Goal: Task Accomplishment & Management: Complete application form

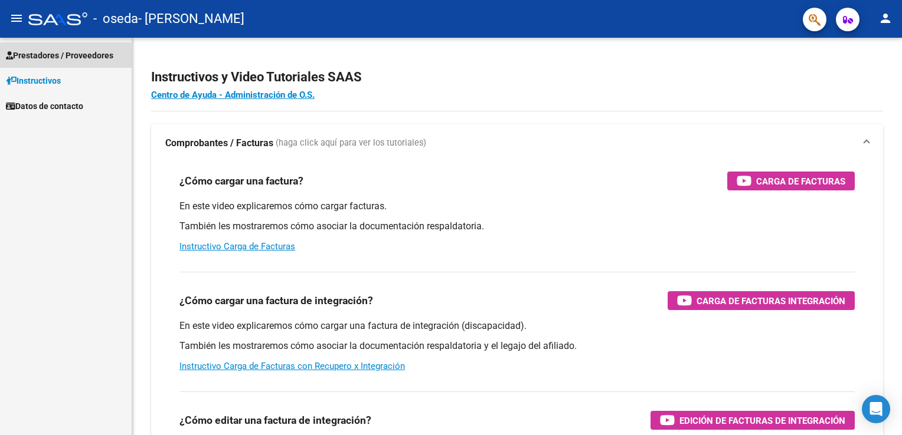
click at [36, 51] on span "Prestadores / Proveedores" at bounding box center [59, 55] width 107 height 13
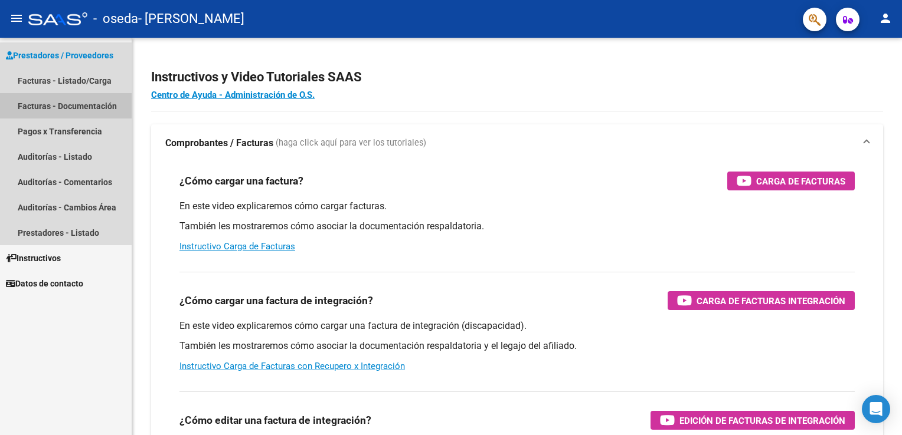
click at [51, 103] on link "Facturas - Documentación" at bounding box center [66, 105] width 132 height 25
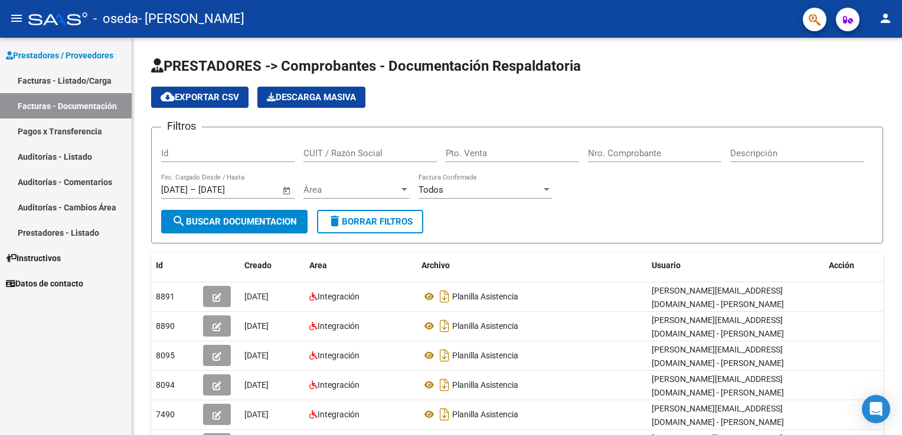
click at [93, 108] on link "Facturas - Documentación" at bounding box center [66, 105] width 132 height 25
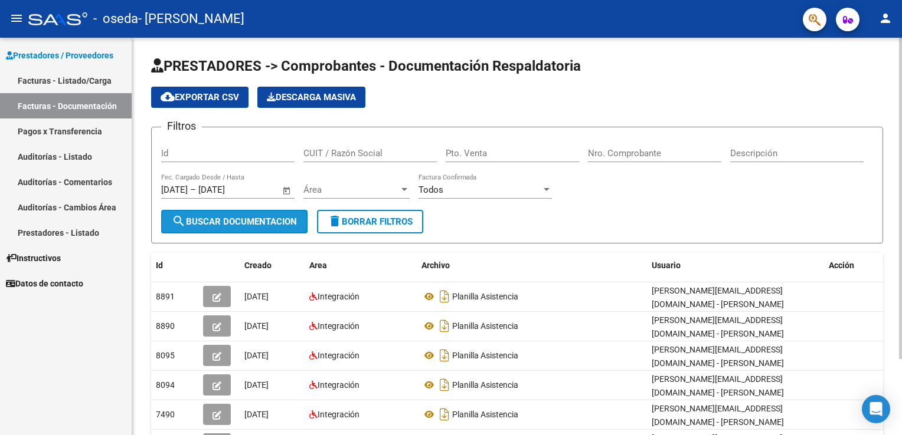
click at [257, 221] on span "search Buscar Documentacion" at bounding box center [234, 222] width 125 height 11
click at [246, 146] on div "Id" at bounding box center [227, 149] width 133 height 25
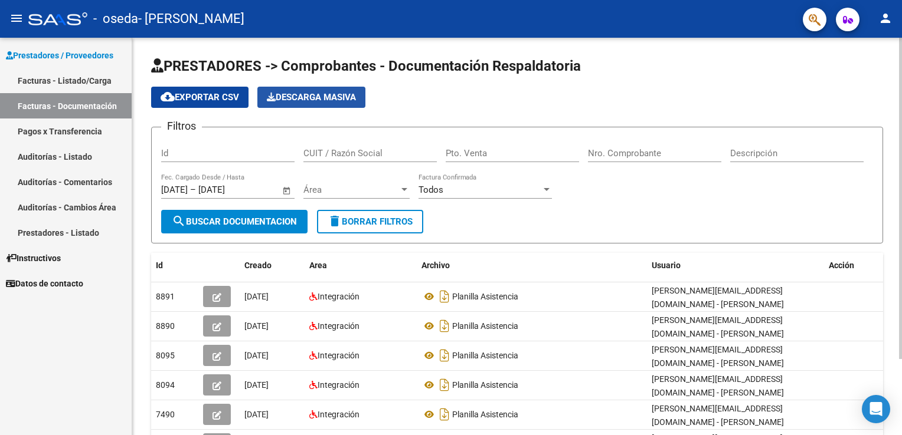
click at [274, 88] on button "Descarga Masiva" at bounding box center [311, 97] width 108 height 21
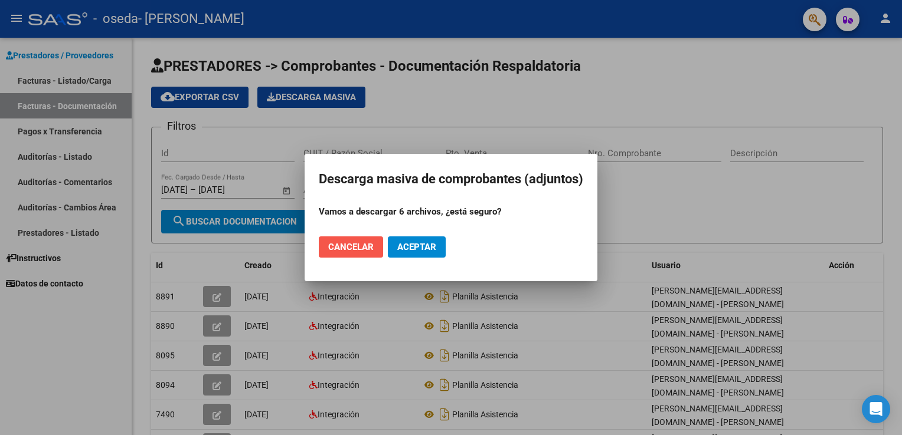
click at [366, 243] on span "Cancelar" at bounding box center [350, 247] width 45 height 11
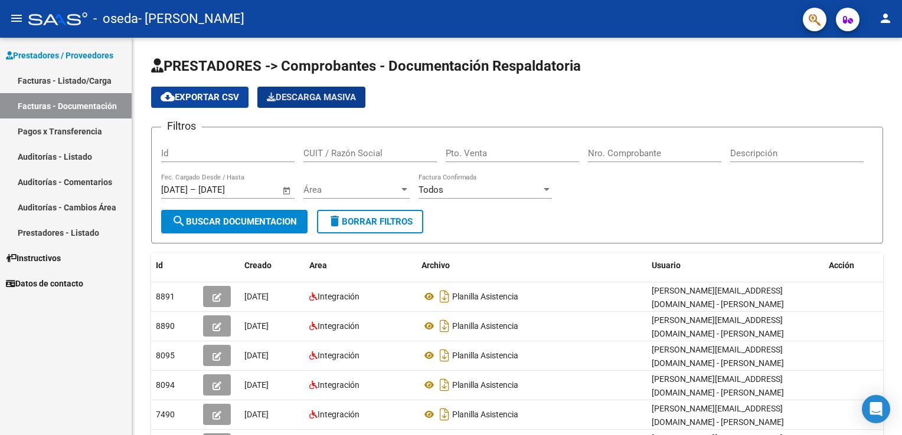
click at [102, 77] on link "Facturas - Listado/Carga" at bounding box center [66, 80] width 132 height 25
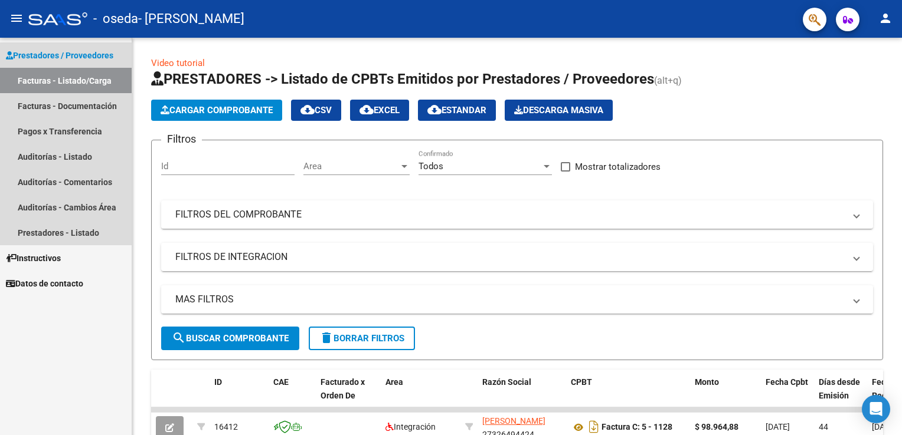
click at [97, 51] on span "Prestadores / Proveedores" at bounding box center [59, 55] width 107 height 13
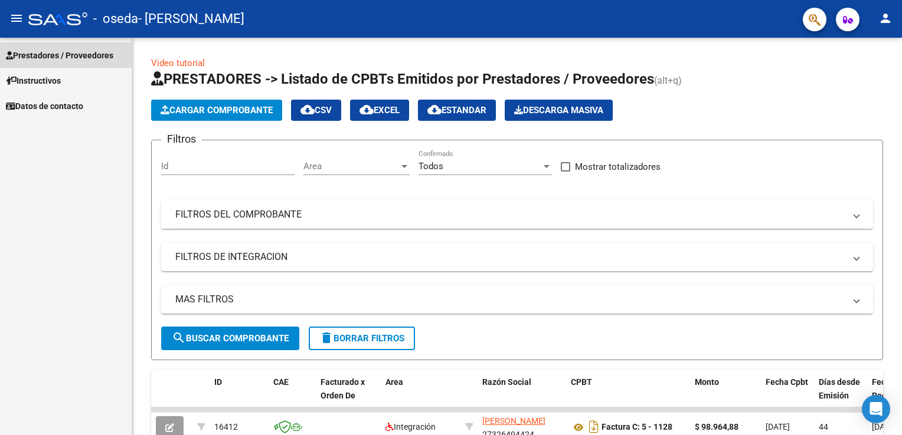
click at [97, 51] on span "Prestadores / Proveedores" at bounding box center [59, 55] width 107 height 13
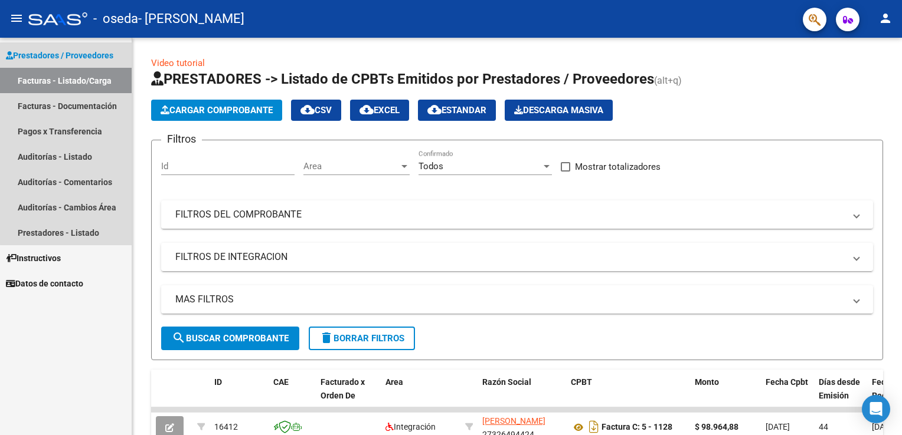
click at [94, 83] on link "Facturas - Listado/Carga" at bounding box center [66, 80] width 132 height 25
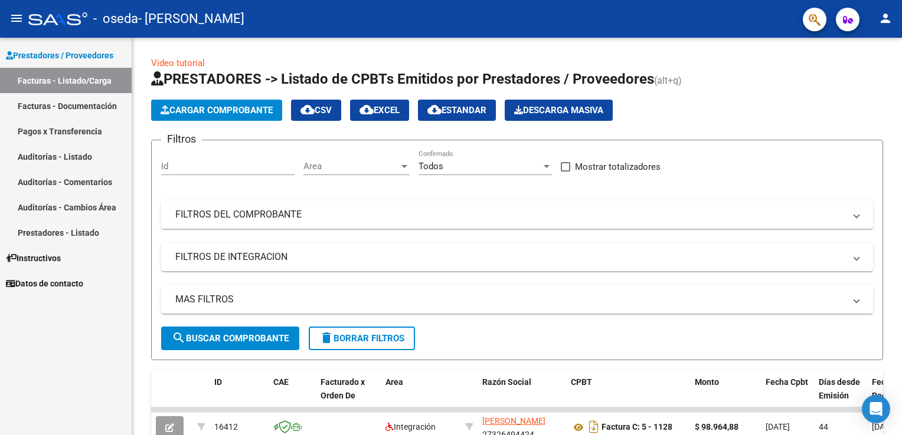
click at [94, 104] on link "Facturas - Documentación" at bounding box center [66, 105] width 132 height 25
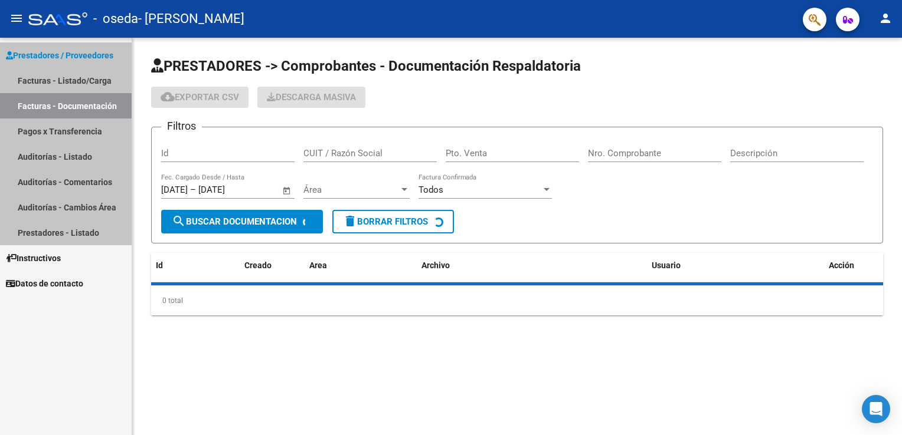
click at [94, 104] on link "Facturas - Documentación" at bounding box center [66, 105] width 132 height 25
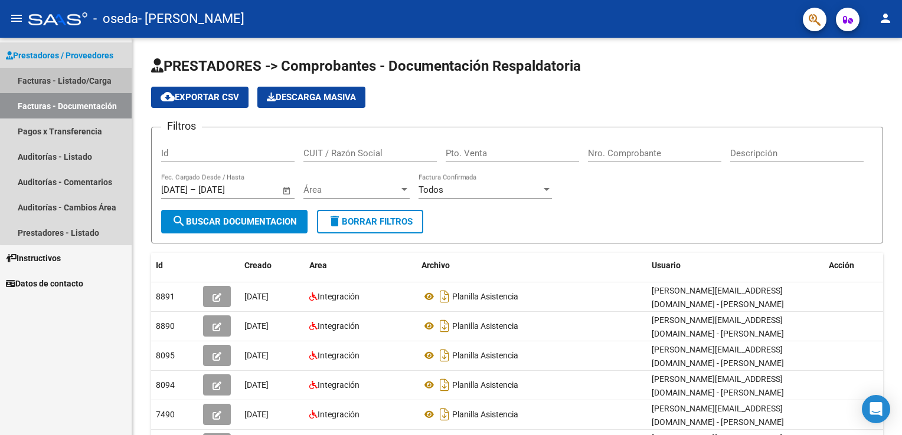
click at [102, 81] on link "Facturas - Listado/Carga" at bounding box center [66, 80] width 132 height 25
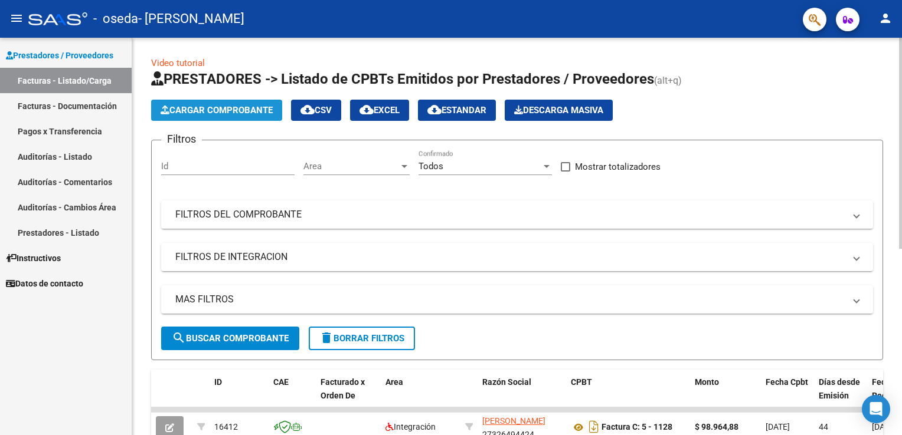
click at [186, 110] on span "Cargar Comprobante" at bounding box center [217, 110] width 112 height 11
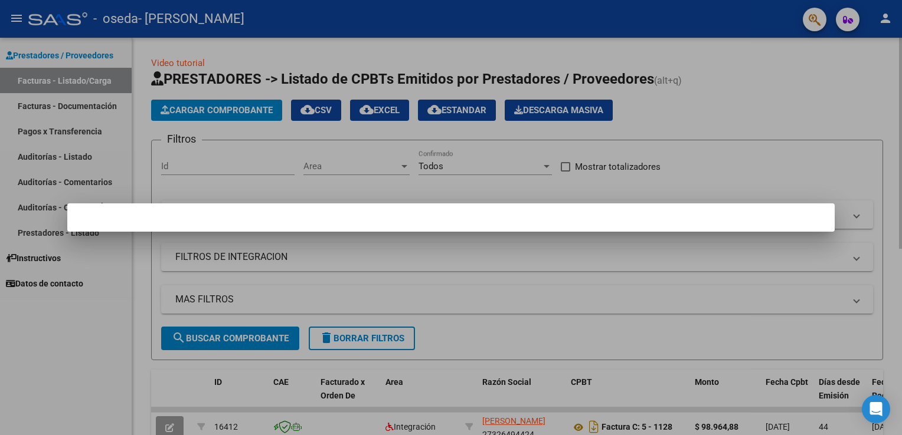
click at [186, 110] on div at bounding box center [451, 217] width 902 height 435
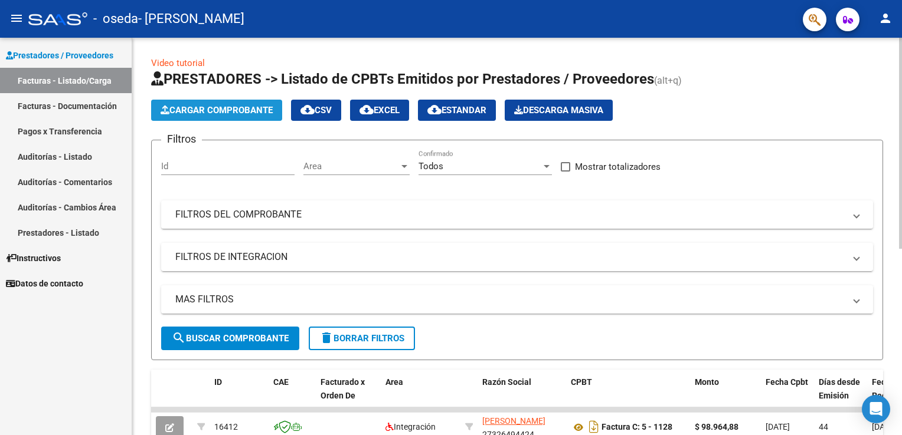
click at [248, 117] on button "Cargar Comprobante" at bounding box center [216, 110] width 131 height 21
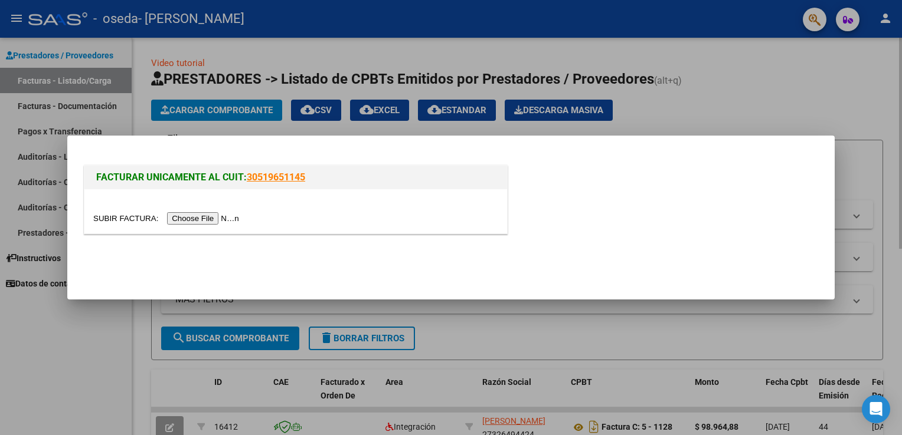
click at [248, 117] on div at bounding box center [451, 217] width 902 height 435
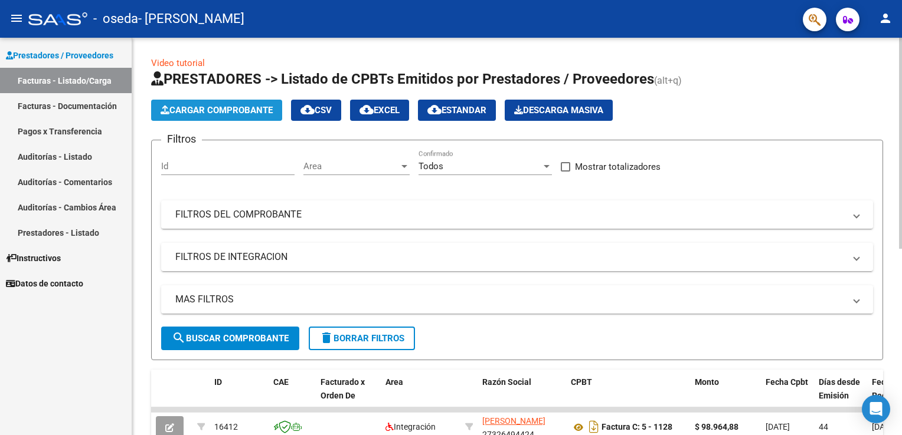
click at [248, 117] on button "Cargar Comprobante" at bounding box center [216, 110] width 131 height 21
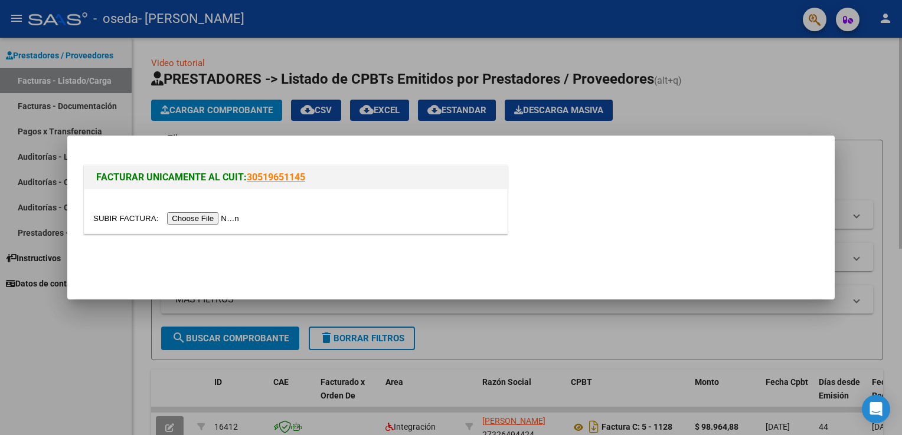
click at [212, 221] on input "file" at bounding box center [167, 218] width 149 height 12
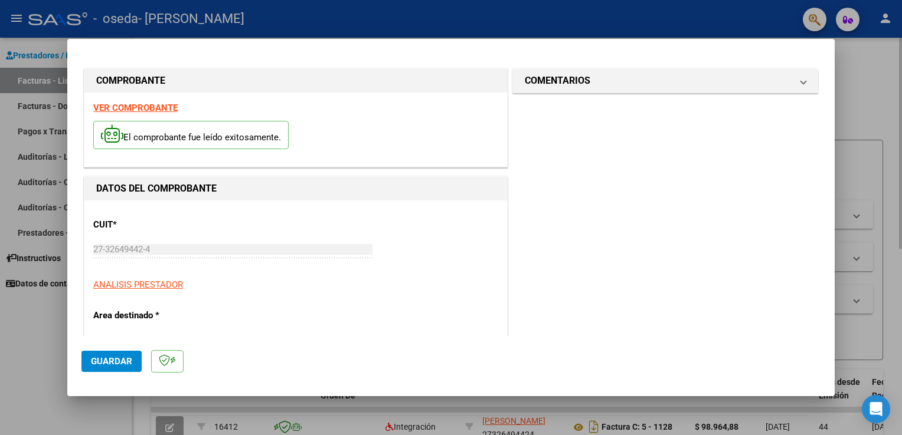
click at [168, 311] on p "Area destinado *" at bounding box center [154, 316] width 122 height 14
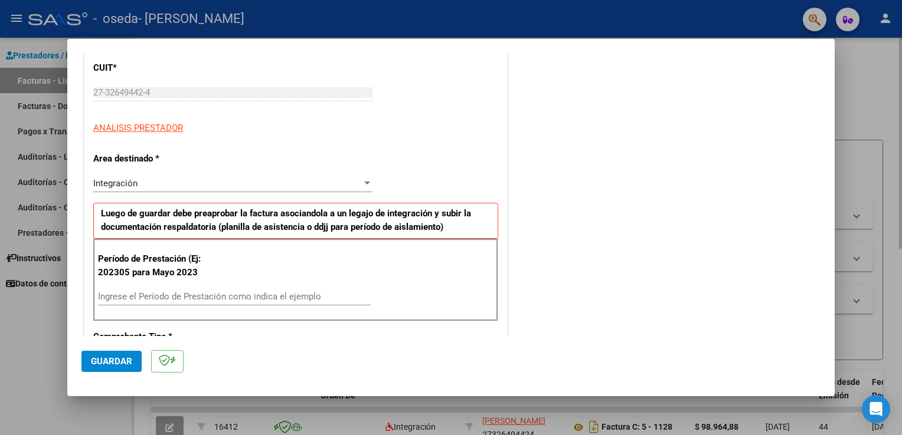
scroll to position [204, 0]
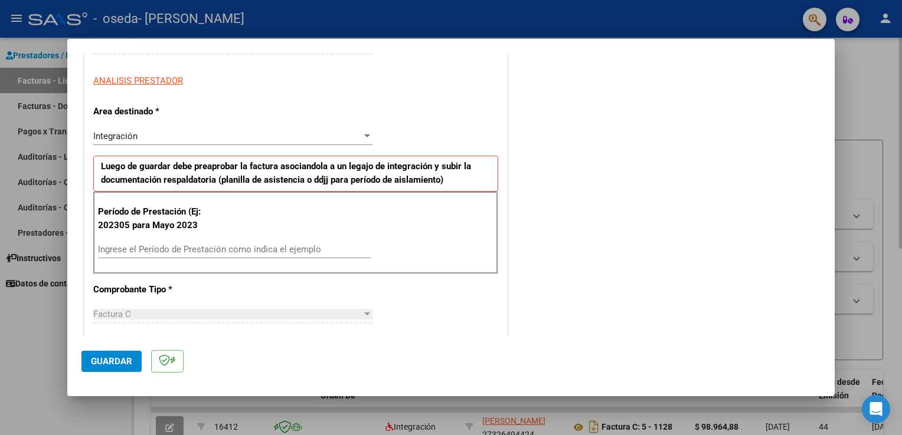
click at [323, 139] on div "Integración" at bounding box center [227, 136] width 268 height 11
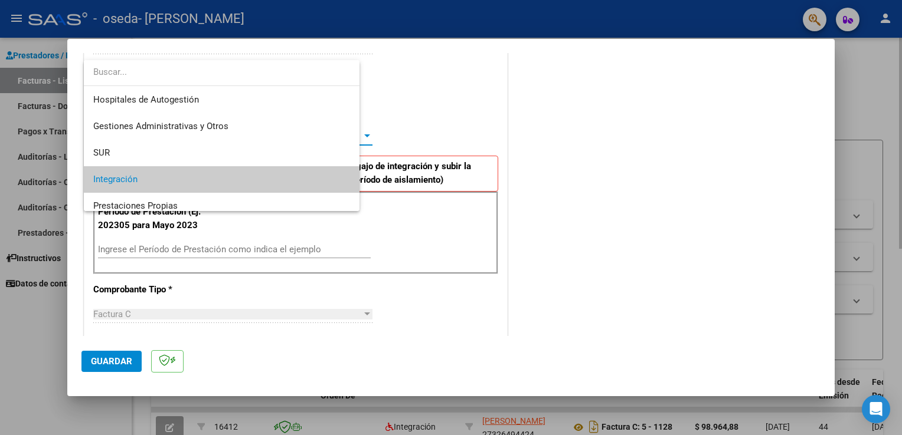
scroll to position [44, 0]
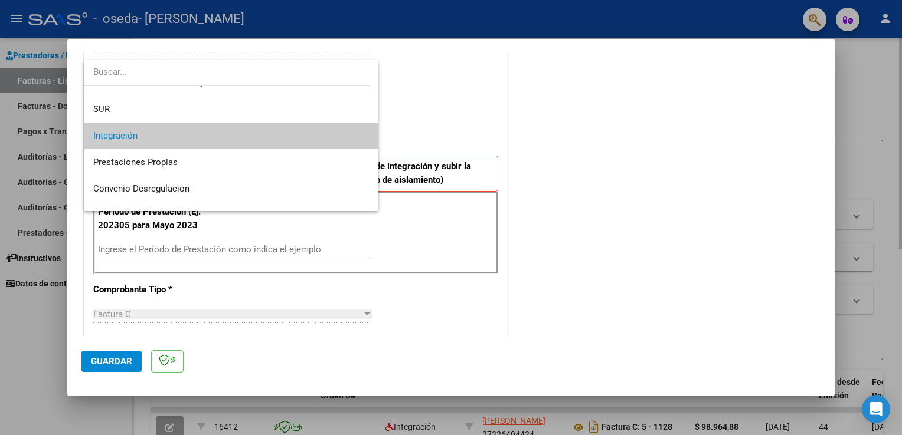
click at [321, 139] on span "Integración" at bounding box center [231, 136] width 276 height 27
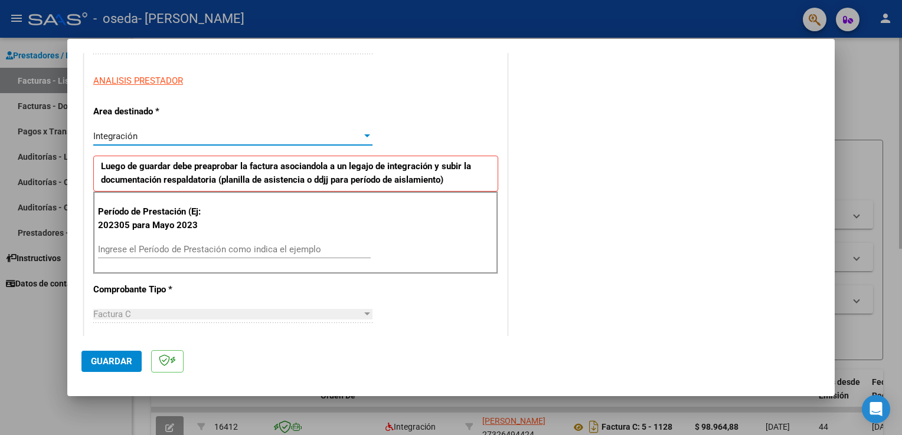
click at [154, 320] on div "Factura C Seleccionar Tipo" at bounding box center [232, 315] width 279 height 18
click at [199, 309] on div "Factura C" at bounding box center [227, 314] width 268 height 11
click at [356, 310] on div "Factura C" at bounding box center [227, 314] width 268 height 11
click at [364, 313] on div at bounding box center [367, 314] width 6 height 3
drag, startPoint x: 363, startPoint y: 313, endPoint x: 149, endPoint y: 243, distance: 225.4
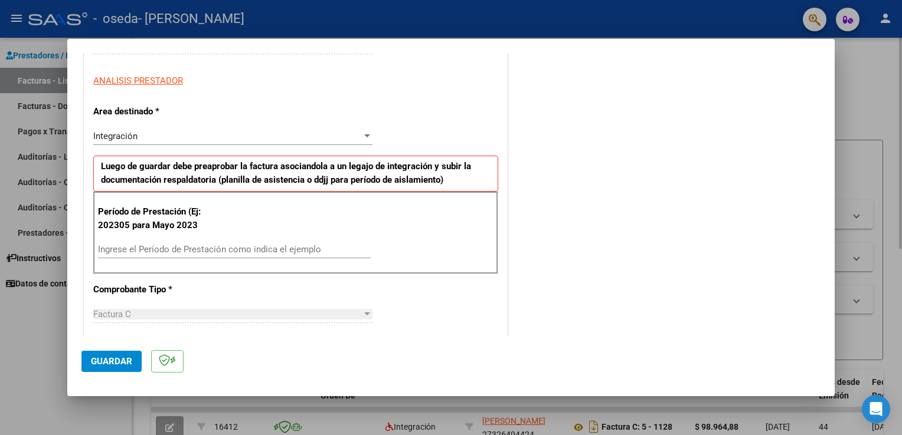
click at [149, 243] on div "CUIT * 27-32649442-4 Ingresar CUIT ANALISIS PRESTADOR Area destinado * Integrac…" at bounding box center [295, 429] width 422 height 866
click at [149, 243] on div "Ingrese el Período de Prestación como indica el ejemplo" at bounding box center [234, 250] width 273 height 18
type input "202507"
click at [101, 366] on span "Guardar" at bounding box center [111, 361] width 41 height 11
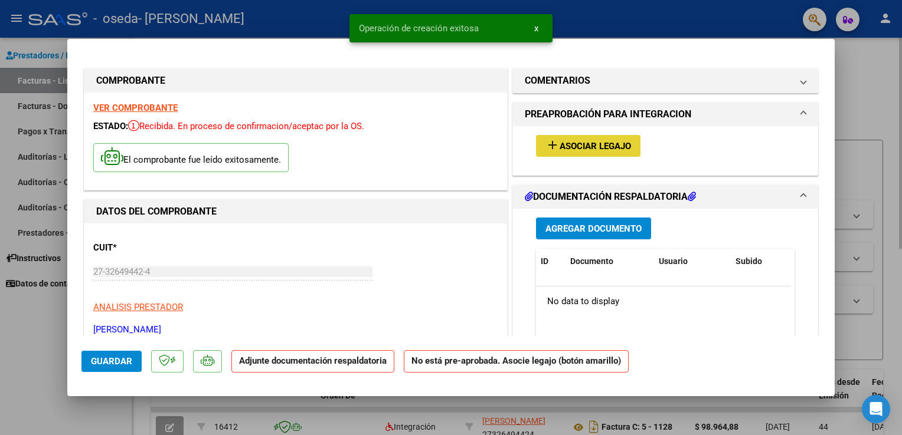
click at [562, 141] on span "Asociar Legajo" at bounding box center [594, 146] width 71 height 11
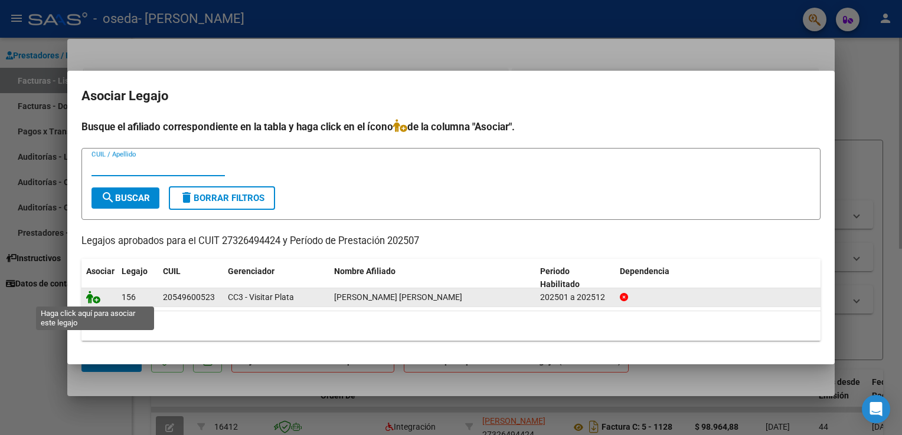
click at [90, 299] on icon at bounding box center [93, 297] width 14 height 13
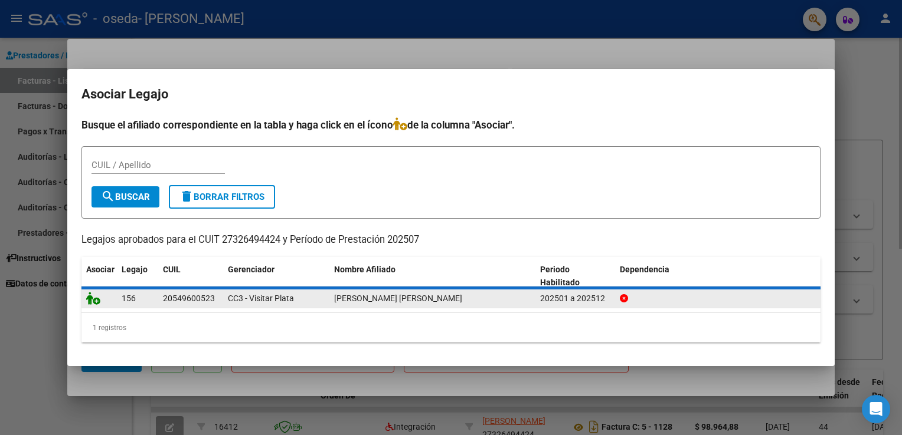
click at [90, 299] on icon at bounding box center [93, 298] width 14 height 13
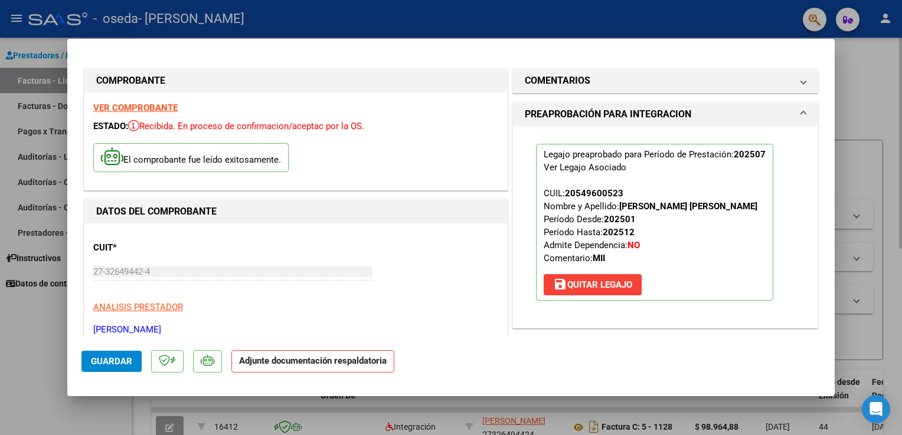
click at [271, 362] on strong "Adjunte documentación respaldatoria" at bounding box center [313, 361] width 148 height 11
click at [260, 363] on strong "Adjunte documentación respaldatoria" at bounding box center [313, 361] width 148 height 11
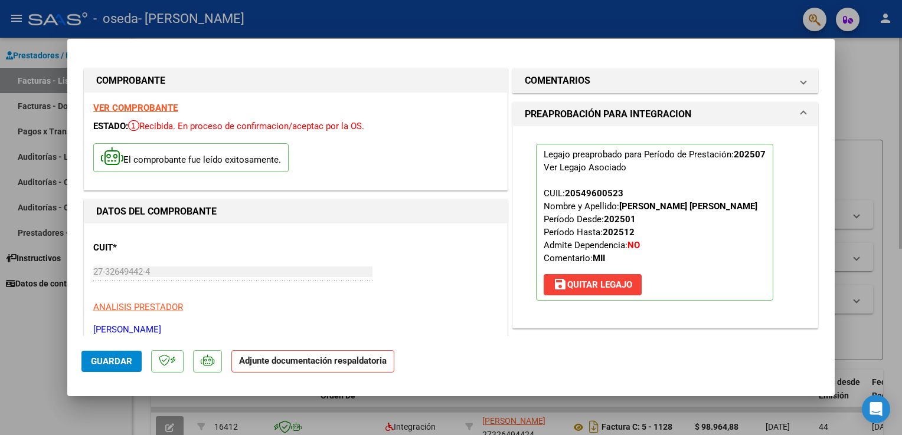
drag, startPoint x: 260, startPoint y: 363, endPoint x: 388, endPoint y: 357, distance: 128.8
click at [388, 357] on p "Adjunte documentación respaldatoria" at bounding box center [312, 362] width 163 height 23
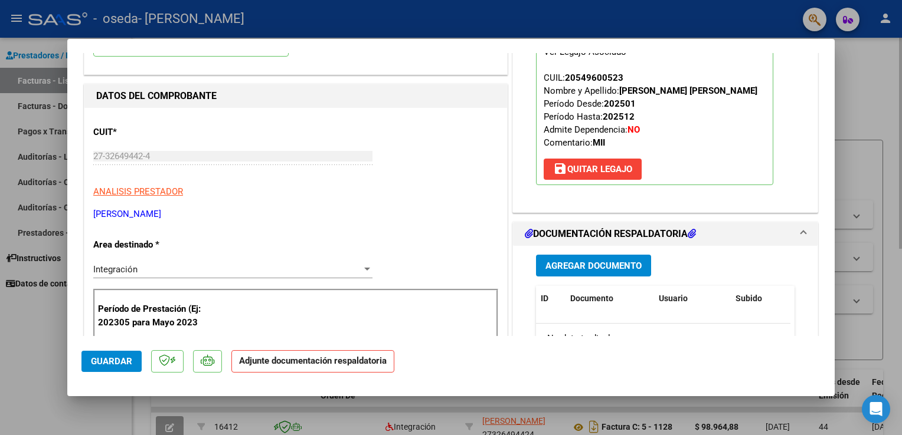
scroll to position [120, 0]
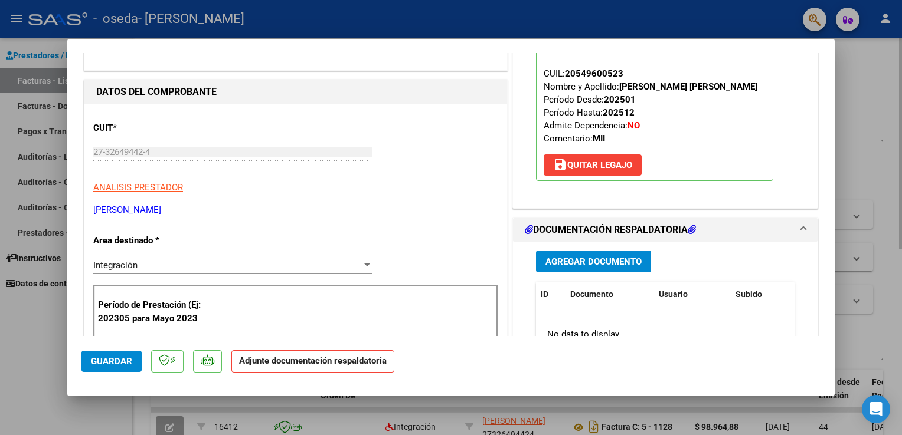
click at [631, 261] on span "Agregar Documento" at bounding box center [593, 262] width 96 height 11
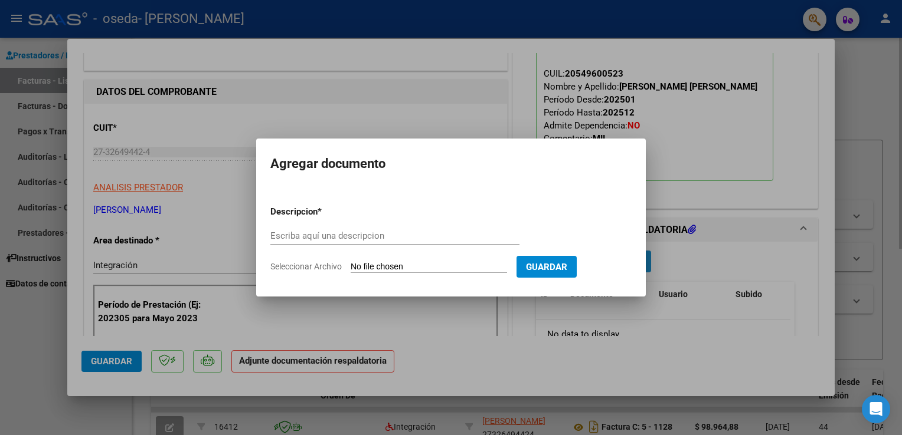
click at [631, 261] on div "Agregar documento Descripcion * Escriba aquí una descripcion Seleccionar Archiv…" at bounding box center [450, 218] width 389 height 158
type input "planilla"
click at [451, 264] on input "Seleccionar Archivo" at bounding box center [429, 267] width 156 height 11
type input "C:\fakepath\Planilla de asistencia [PERSON_NAME][DATE].pdf"
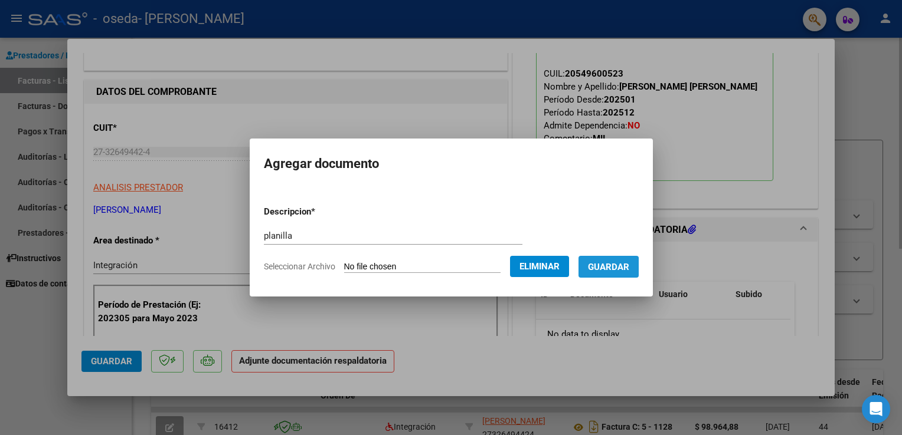
click at [625, 273] on span "Guardar" at bounding box center [608, 267] width 41 height 11
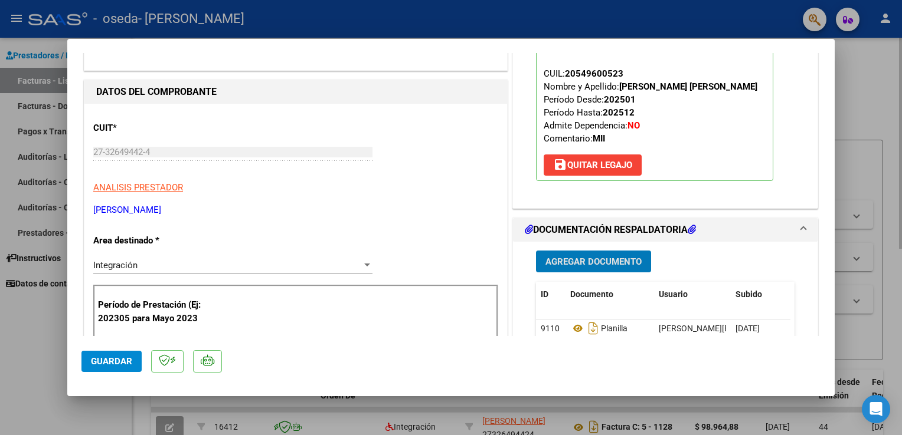
click at [166, 263] on div "Integración" at bounding box center [227, 265] width 268 height 11
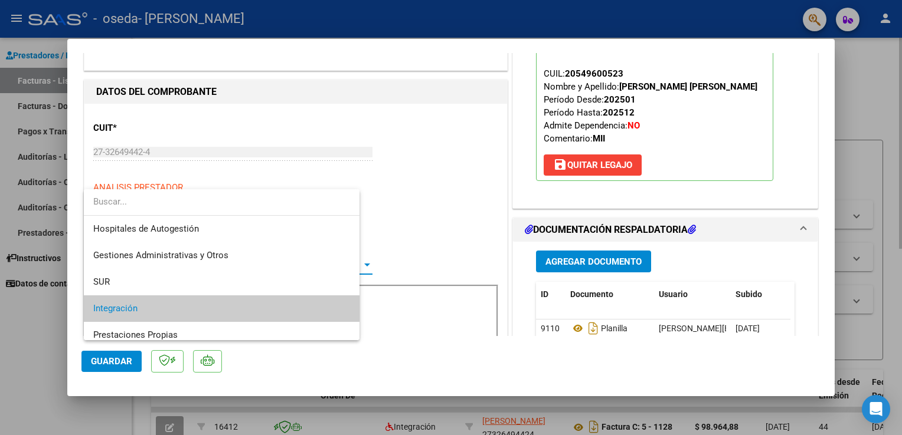
scroll to position [44, 0]
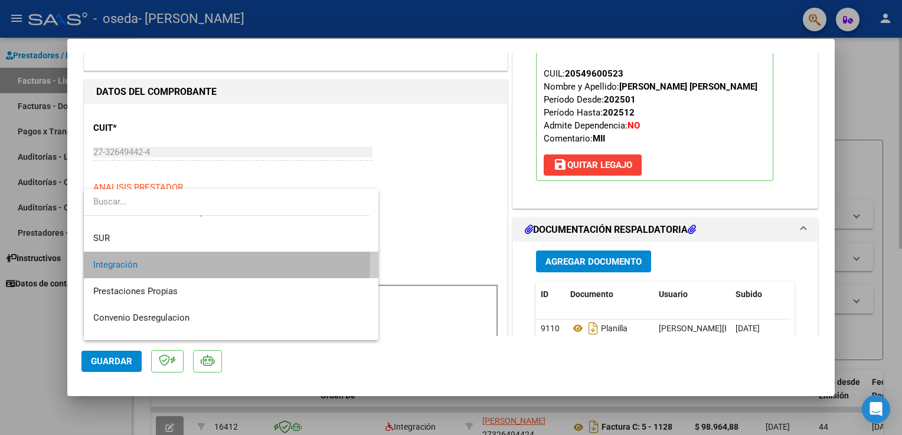
click at [166, 263] on span "Integración" at bounding box center [231, 265] width 276 height 27
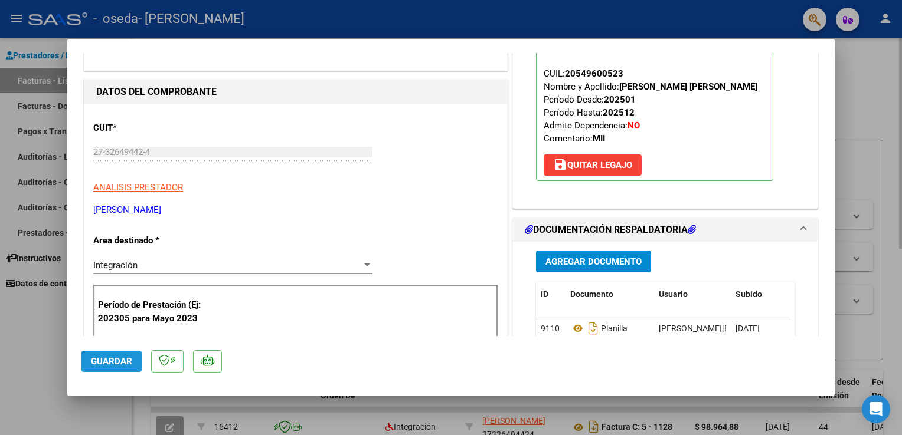
click at [129, 366] on span "Guardar" at bounding box center [111, 361] width 41 height 11
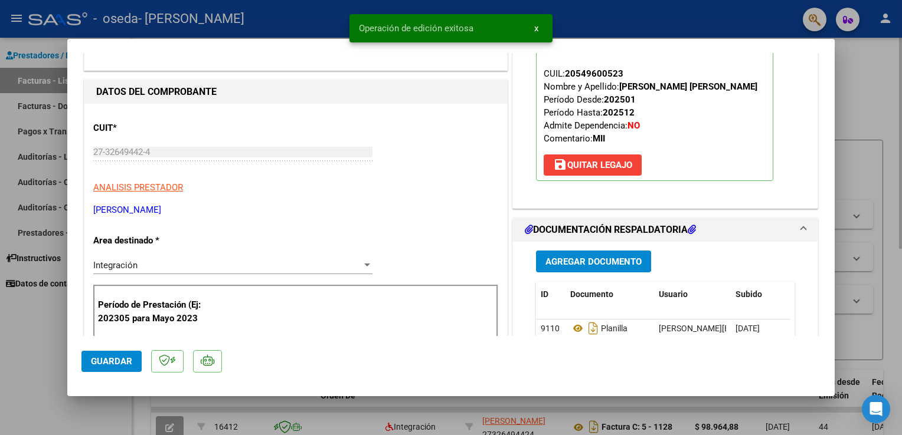
click at [21, 314] on div at bounding box center [451, 217] width 902 height 435
type input "$ 0,00"
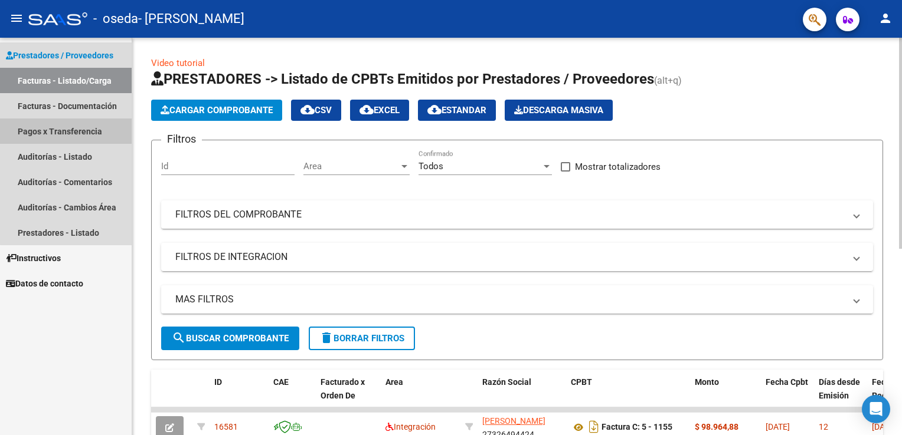
click at [86, 136] on link "Pagos x Transferencia" at bounding box center [66, 131] width 132 height 25
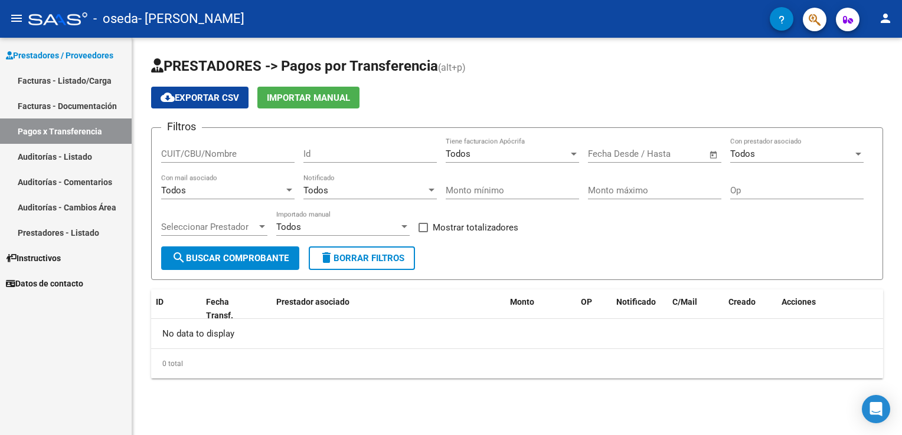
click at [93, 110] on link "Facturas - Documentación" at bounding box center [66, 105] width 132 height 25
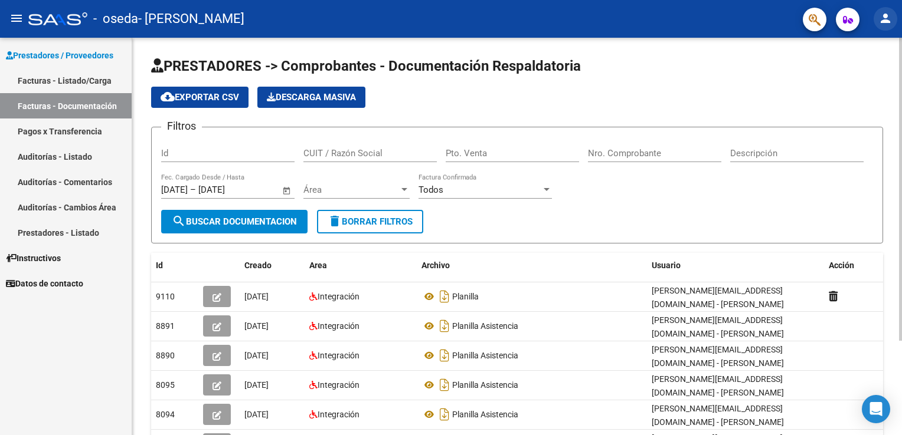
click at [892, 19] on mat-icon "person" at bounding box center [885, 18] width 14 height 14
click at [864, 46] on button "person Mi Perfil" at bounding box center [861, 49] width 72 height 28
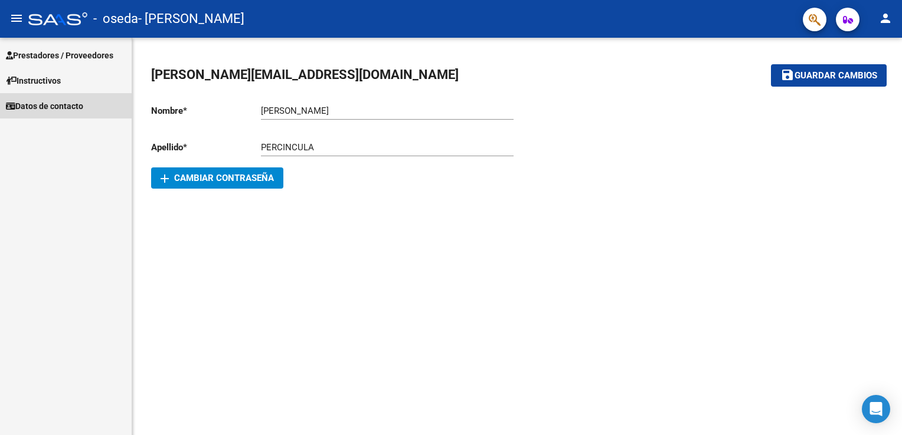
click at [36, 111] on span "Datos de contacto" at bounding box center [44, 106] width 77 height 13
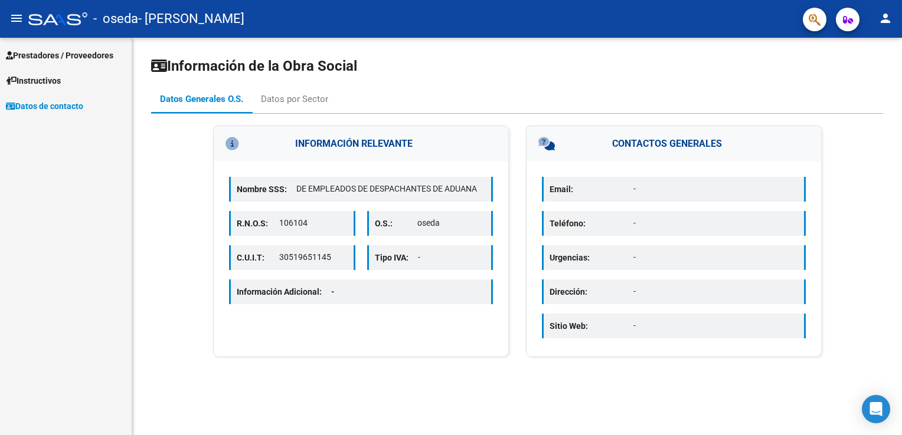
click at [625, 195] on p "Email:" at bounding box center [591, 189] width 84 height 13
click at [615, 217] on p "Teléfono:" at bounding box center [591, 223] width 84 height 13
click at [287, 101] on div "Datos por Sector" at bounding box center [294, 99] width 67 height 13
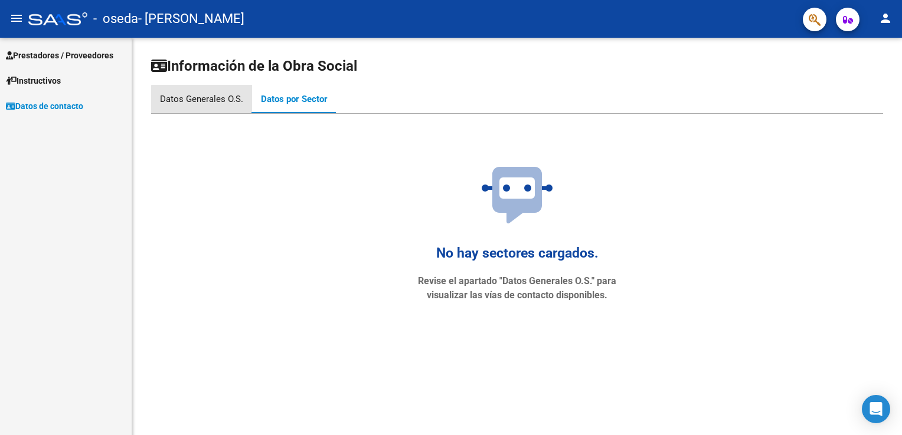
click at [217, 101] on div "Datos Generales O.S." at bounding box center [201, 99] width 83 height 13
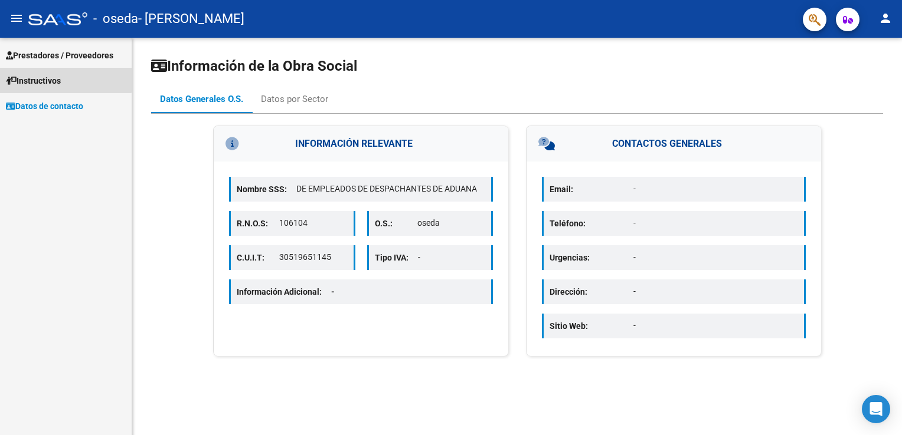
click at [58, 74] on span "Instructivos" at bounding box center [33, 80] width 55 height 13
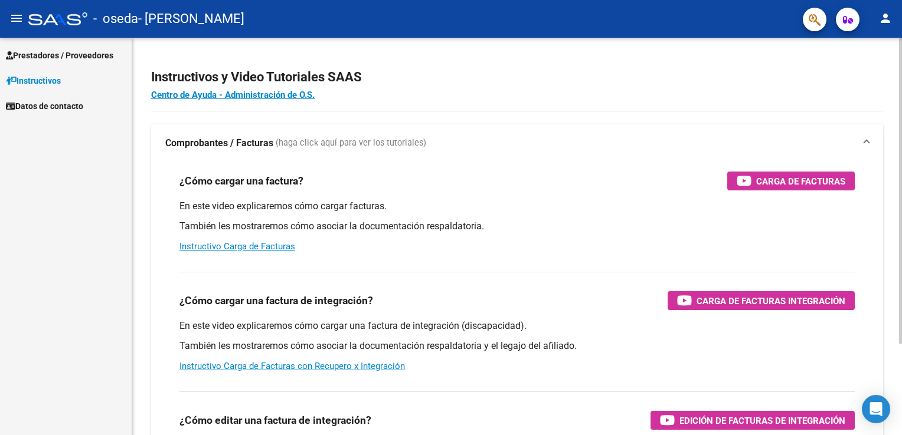
click at [538, 266] on div "¿Cómo cargar una factura de integración? Carga de Facturas Integración En este …" at bounding box center [516, 323] width 703 height 120
click at [889, 19] on mat-icon "person" at bounding box center [885, 18] width 14 height 14
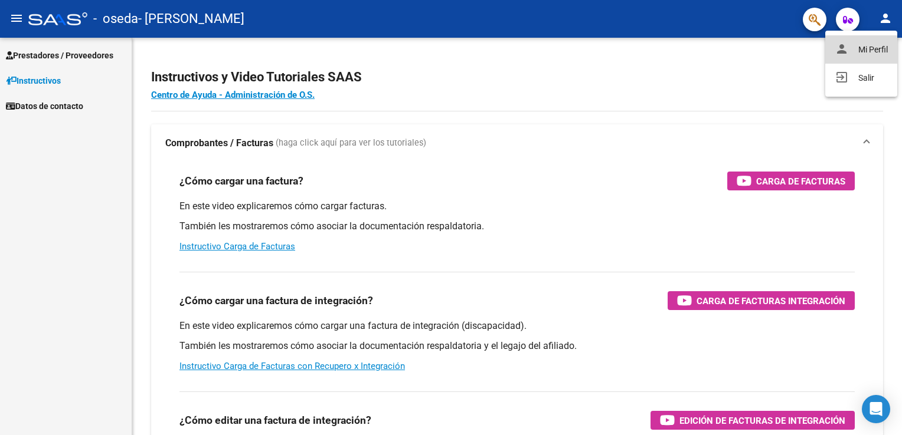
click at [873, 57] on button "person Mi Perfil" at bounding box center [861, 49] width 72 height 28
